Goal: Find specific page/section: Find specific page/section

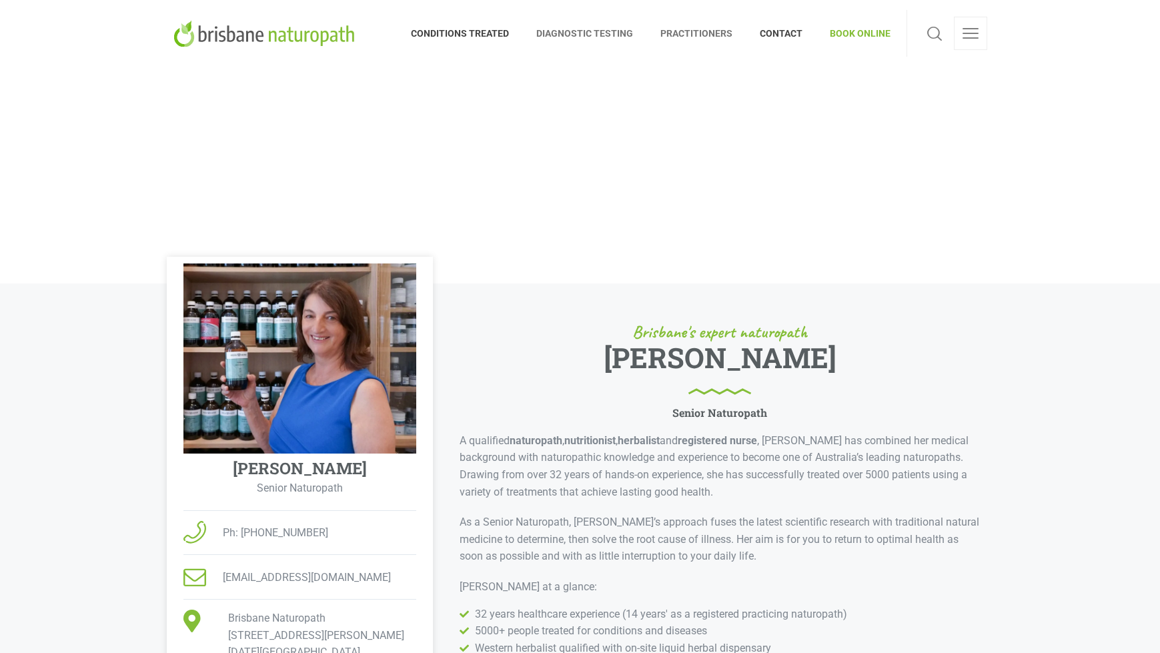
click at [599, 37] on span "DIAGNOSTIC TESTING" at bounding box center [585, 33] width 124 height 21
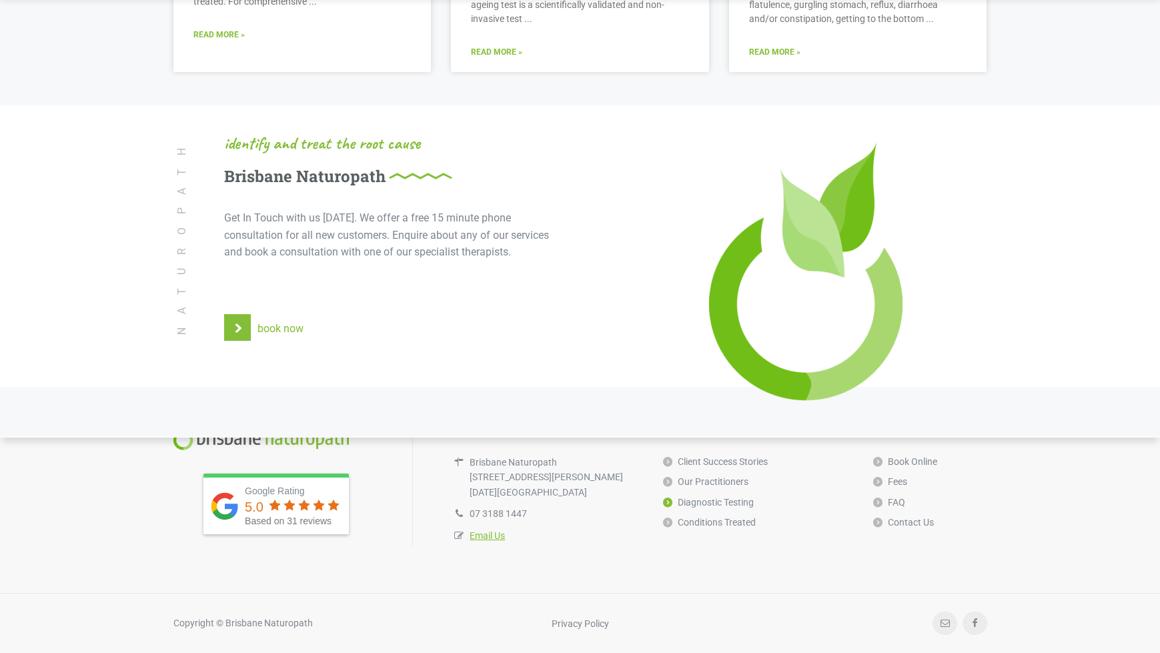
scroll to position [2997, 0]
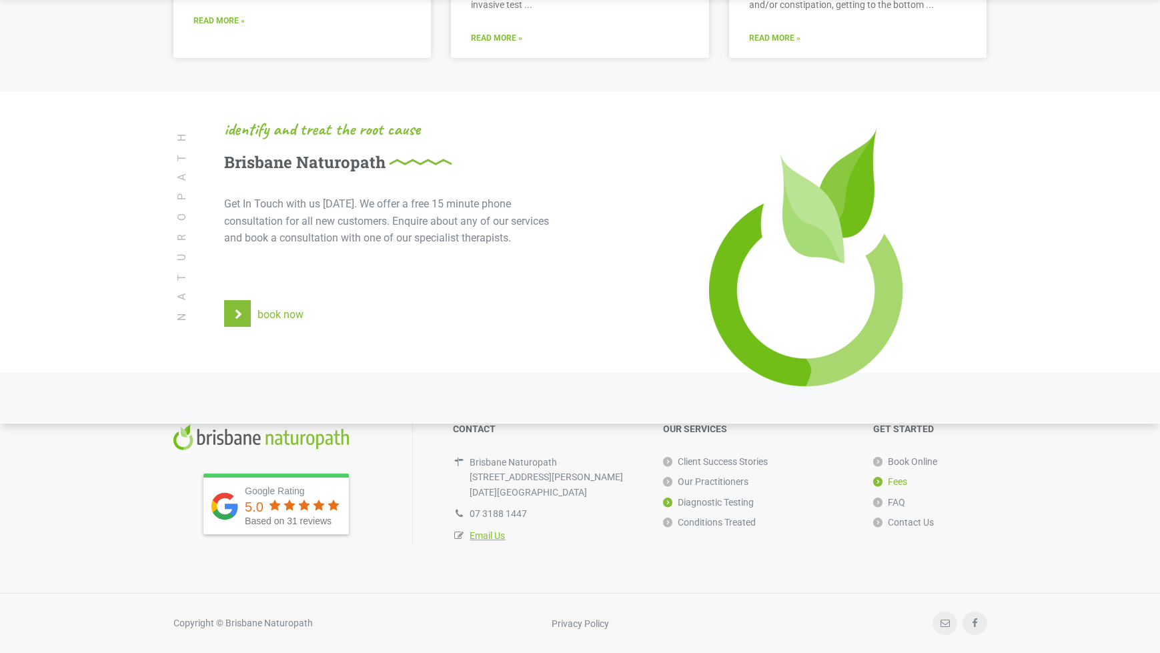
click at [902, 483] on link "Fees" at bounding box center [891, 482] width 34 height 20
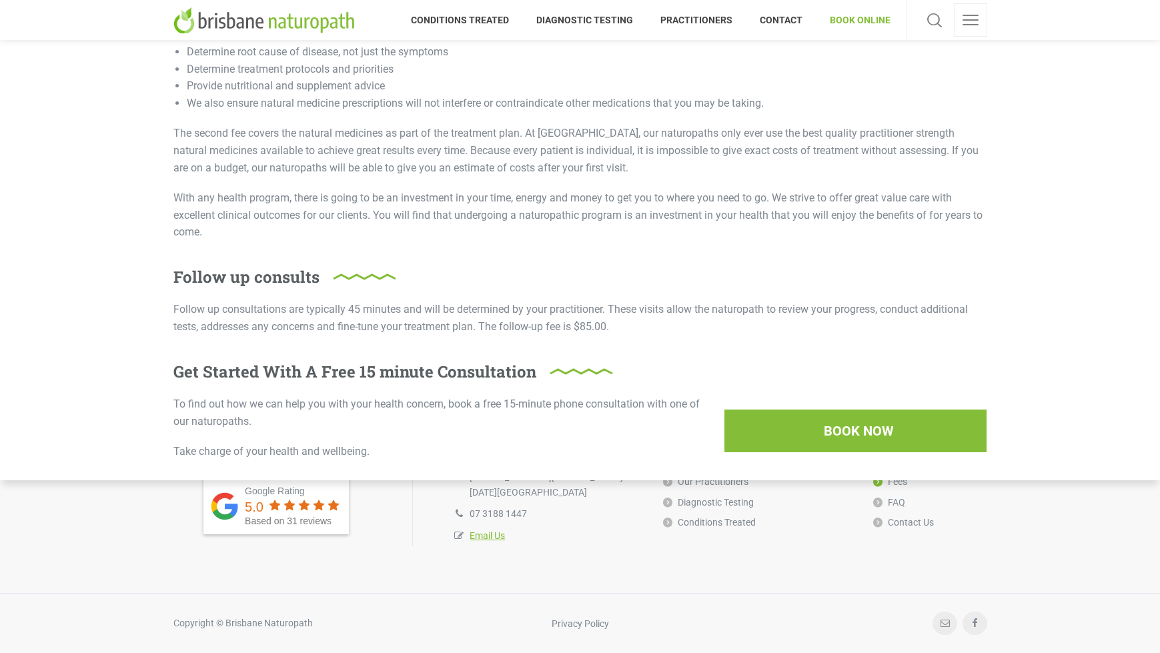
scroll to position [279, 0]
